Goal: Task Accomplishment & Management: Manage account settings

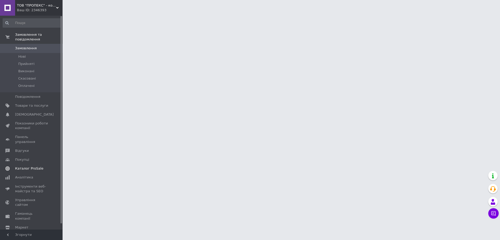
click at [32, 164] on link "Каталог ProSale" at bounding box center [32, 168] width 64 height 9
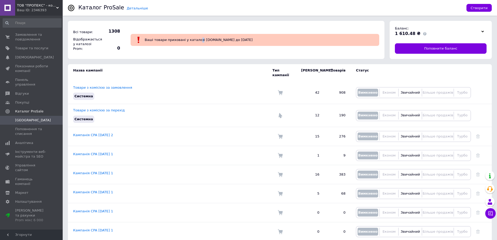
click at [195, 39] on span "Ваші товари приховані у каталозі [DOMAIN_NAME] до [DATE]" at bounding box center [199, 40] width 108 height 4
click at [229, 39] on div "Ваші товари приховані у каталозі [DOMAIN_NAME] до [DATE]" at bounding box center [260, 40] width 232 height 7
click at [34, 109] on span "Каталог ProSale" at bounding box center [29, 111] width 28 height 5
click at [31, 109] on span "Каталог ProSale" at bounding box center [29, 111] width 28 height 5
click at [27, 125] on link "Поповнення та списання" at bounding box center [32, 132] width 64 height 14
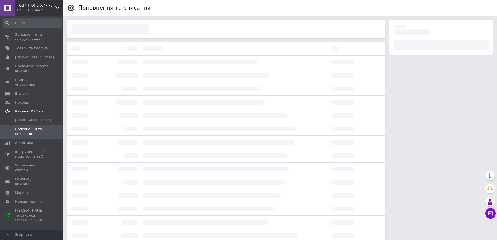
click at [20, 109] on span "Каталог ProSale" at bounding box center [29, 111] width 28 height 5
